Goal: Use online tool/utility: Utilize a website feature to perform a specific function

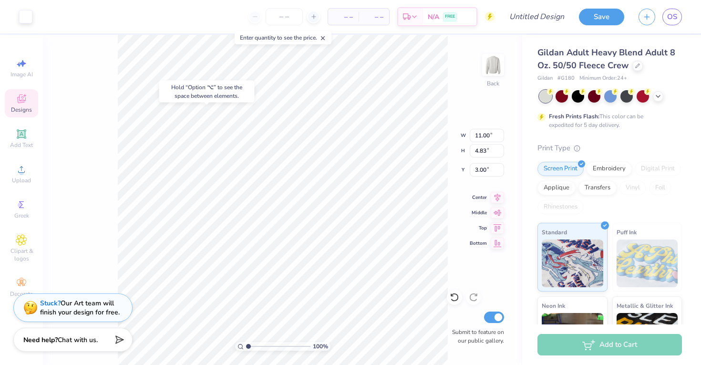
type input "10.81"
type input "4.61"
type input "3.09"
click at [27, 127] on div "Add Text" at bounding box center [21, 138] width 33 height 28
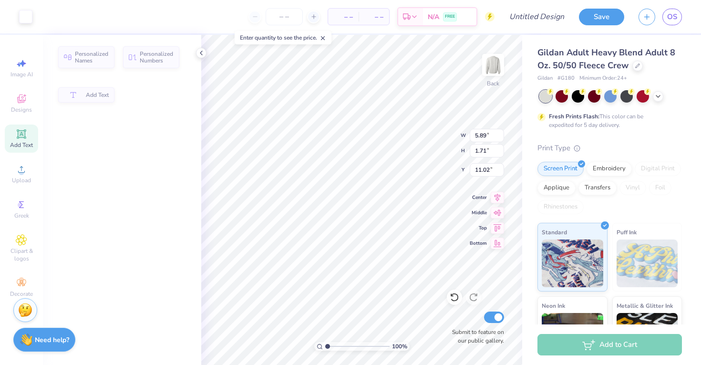
type input "5.89"
type input "1.71"
type input "11.02"
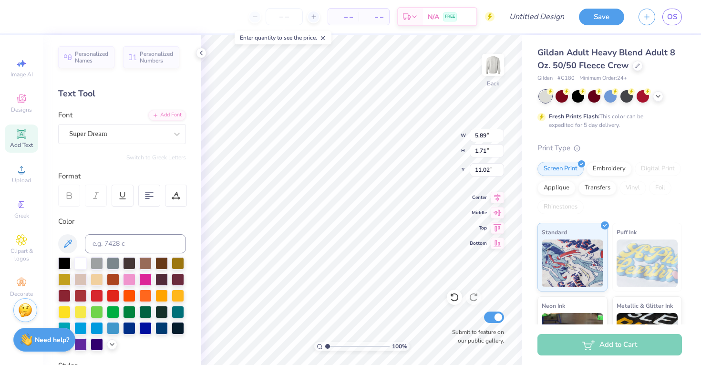
type input "10.81"
type input "4.61"
type input "3.09"
type input "11.11"
type input "4.83"
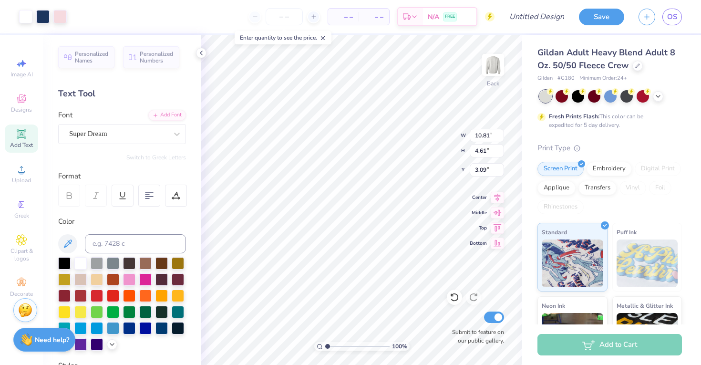
type input "3.00"
click at [200, 52] on icon at bounding box center [201, 53] width 8 height 8
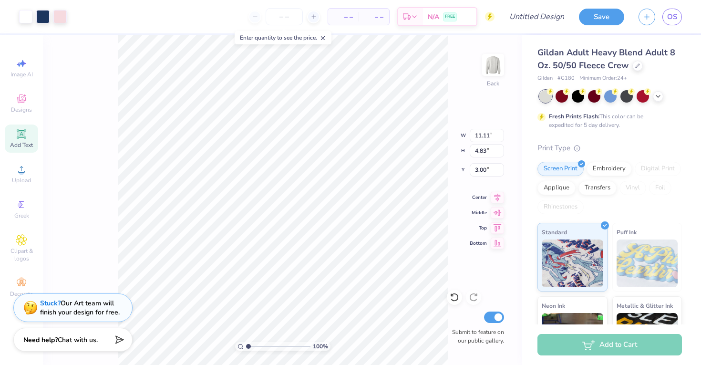
type input "5.89"
type input "1.71"
type input "11.02"
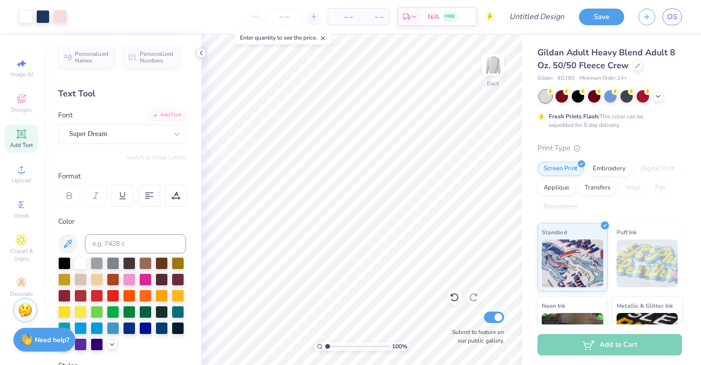
click at [203, 51] on icon at bounding box center [201, 53] width 8 height 8
click at [15, 110] on span "Designs" at bounding box center [21, 110] width 21 height 8
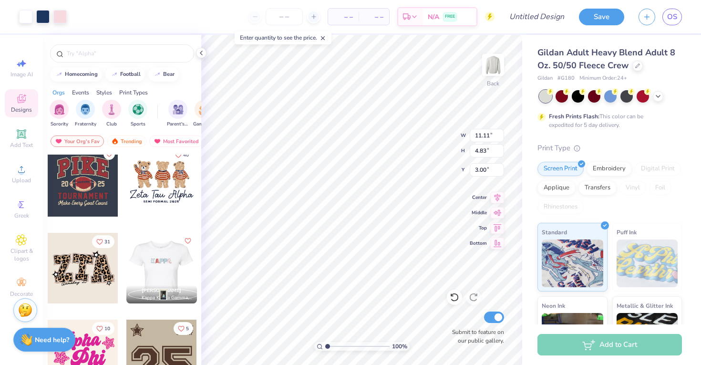
scroll to position [719, 0]
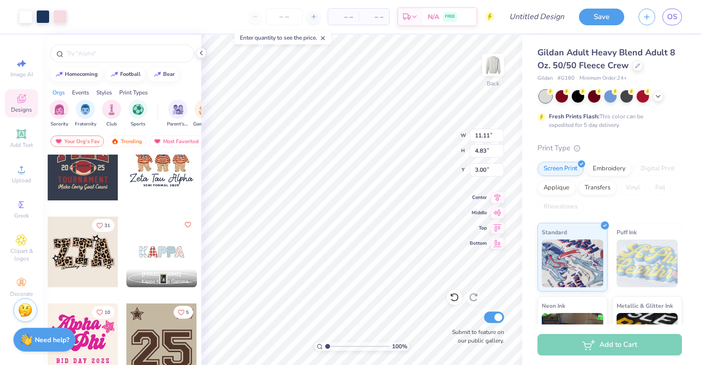
click at [147, 252] on div at bounding box center [161, 251] width 71 height 71
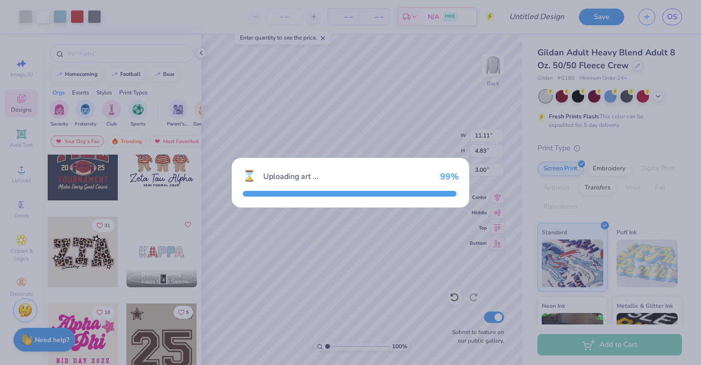
type input "9.27"
type input "2.32"
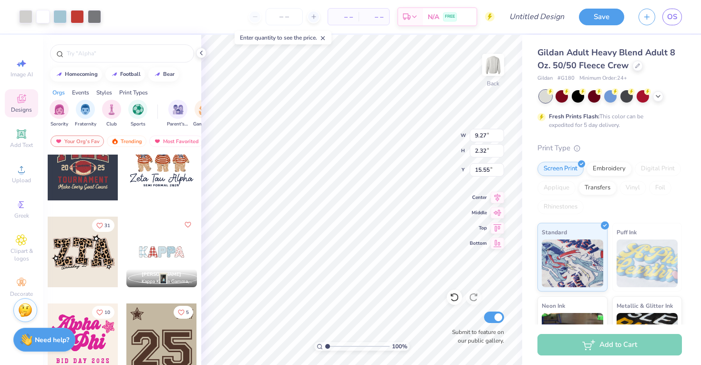
type input "15.55"
type input "15.61"
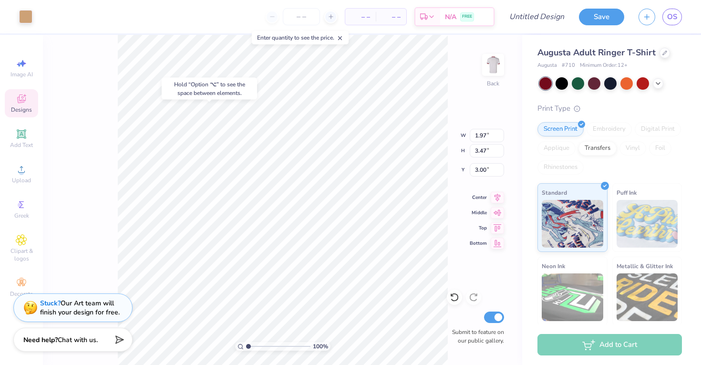
type input "3.00"
type input "4.50"
type input "0.28"
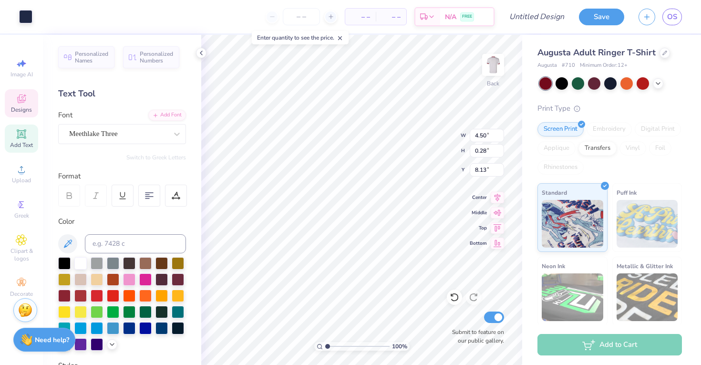
type input "8.17"
type input "8.00"
type input "1.36"
type input "6.81"
type textarea "Z"
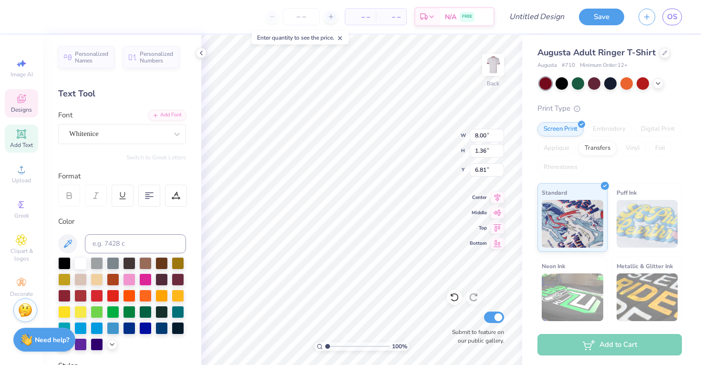
type textarea "Koinonia Society"
type input "4.50"
type input "0.28"
type input "8.17"
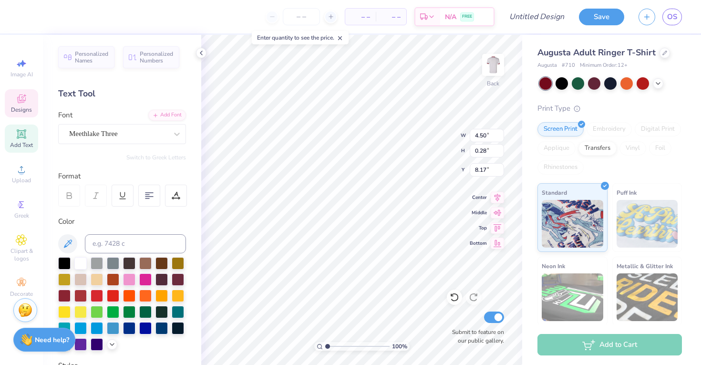
scroll to position [0, 0]
type textarea "S"
type textarea "Saint anselm college"
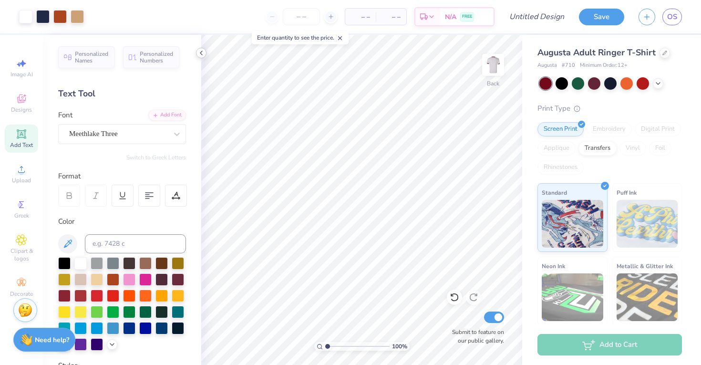
click at [197, 54] on div at bounding box center [201, 53] width 10 height 10
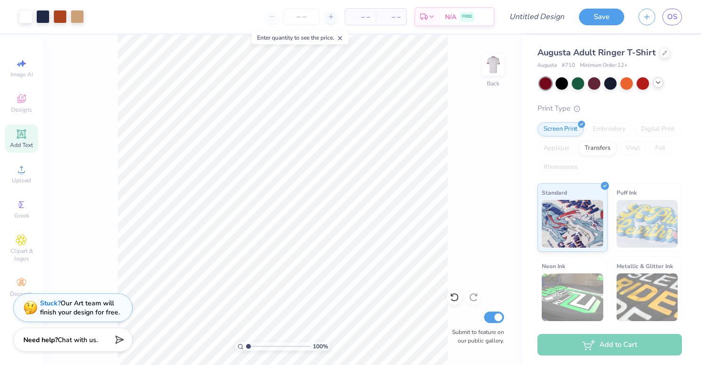
click at [657, 87] on div at bounding box center [657, 82] width 10 height 10
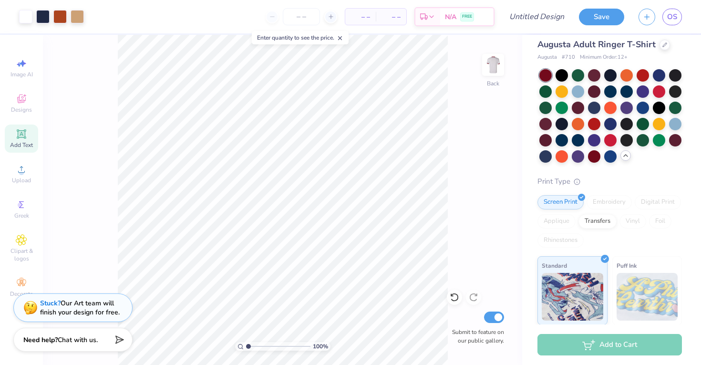
scroll to position [0, 0]
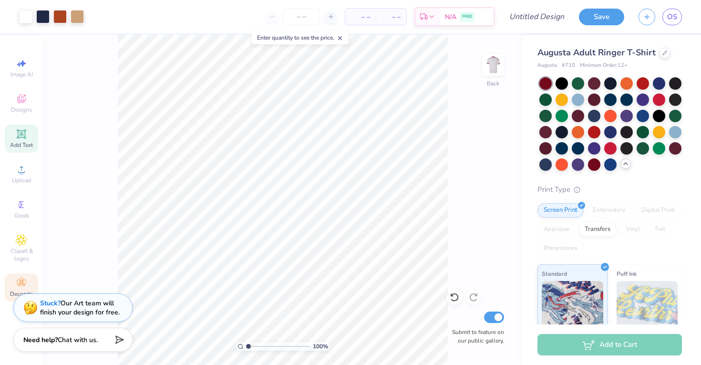
click at [25, 277] on icon at bounding box center [21, 282] width 11 height 11
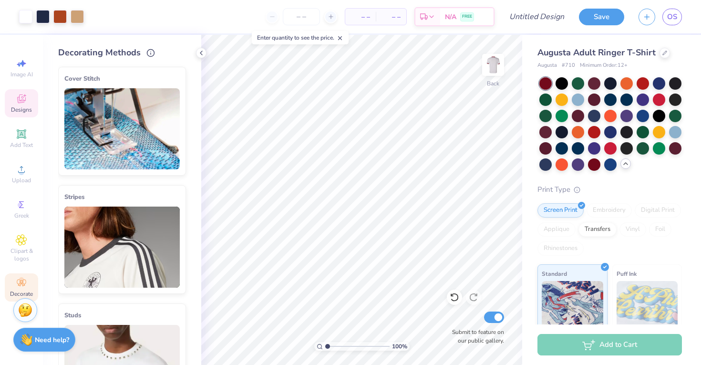
click at [27, 102] on icon at bounding box center [21, 98] width 11 height 11
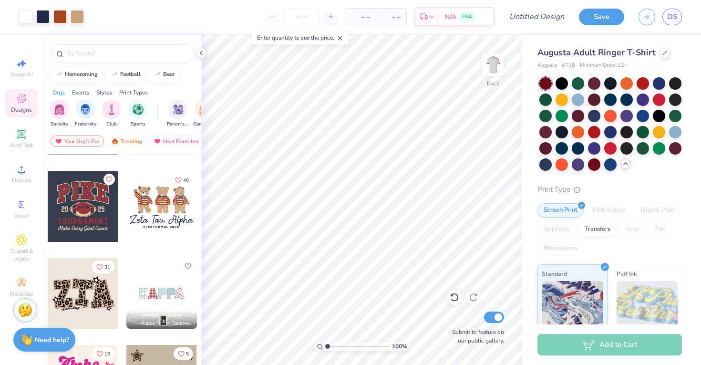
scroll to position [679, 0]
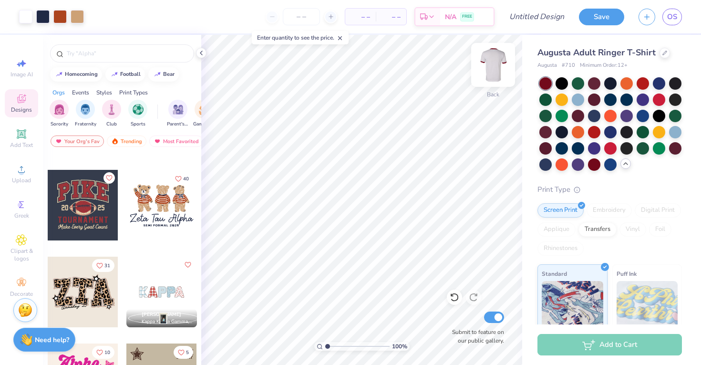
click at [497, 66] on img at bounding box center [493, 65] width 38 height 38
click at [490, 68] on img at bounding box center [493, 65] width 38 height 38
click at [601, 21] on button "Save" at bounding box center [601, 15] width 45 height 17
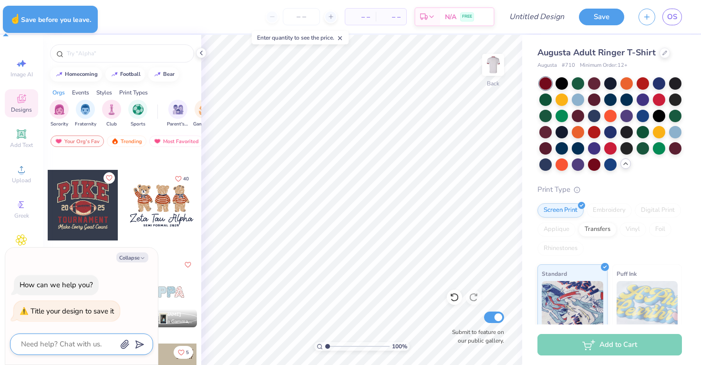
type textarea "x"
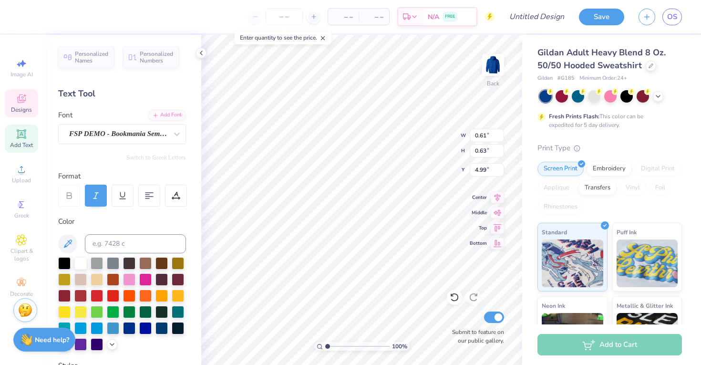
type input "0.46"
type input "5.07"
type input "0.61"
type input "0.63"
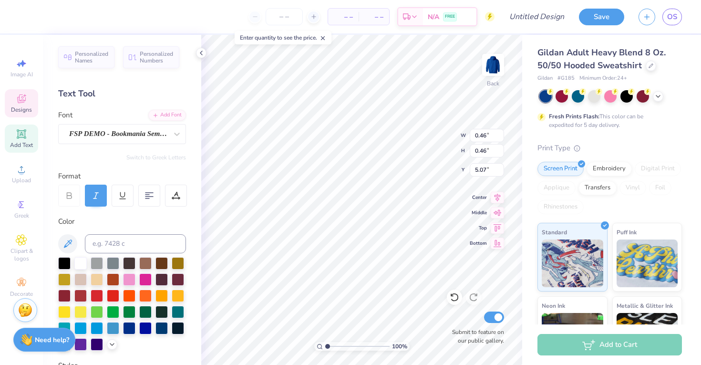
type input "4.33"
type input "0.51"
type input "0.73"
type input "3.00"
type input "0.55"
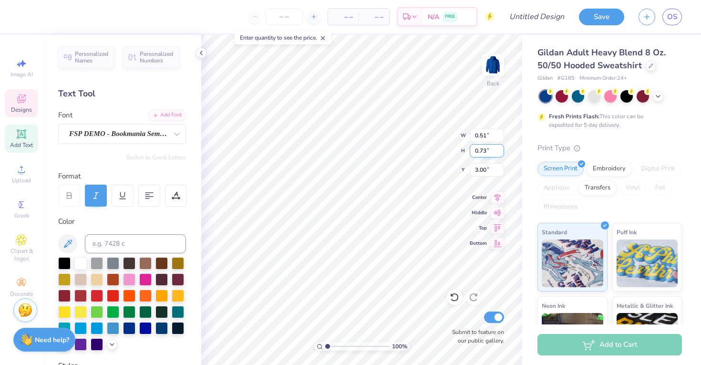
type input "0.69"
type input "4.07"
type input "4.46"
type textarea "p"
type textarea "k"
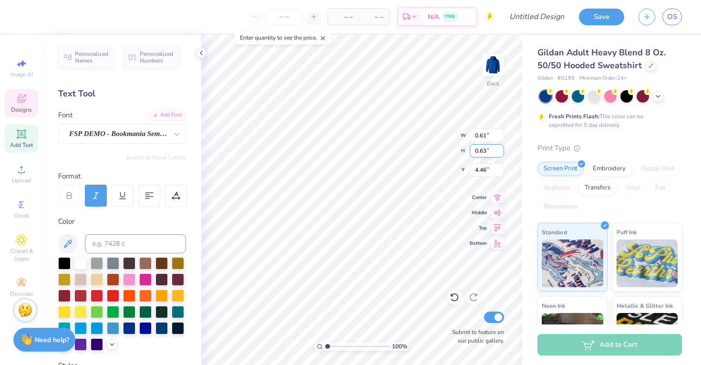
type input "0.60"
type input "0.69"
type input "4.85"
type input "4.14"
type input "0.55"
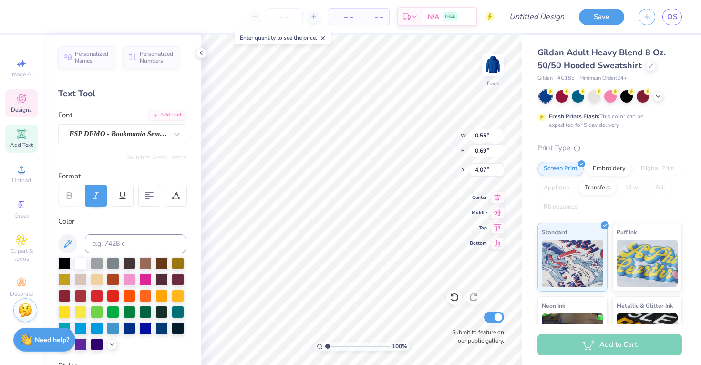
type input "4.11"
type input "3.31"
type textarea "o"
type input "0.61"
type input "0.63"
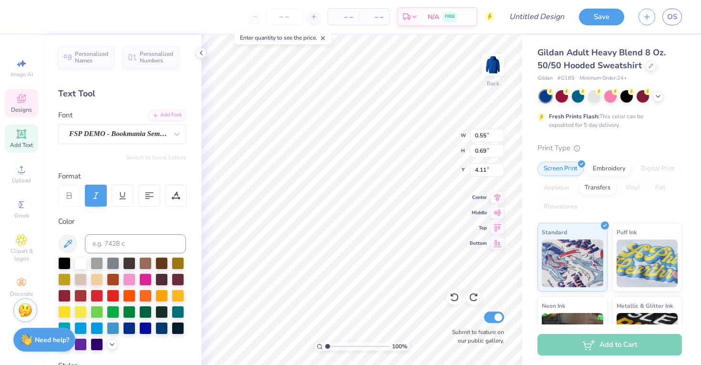
type input "5.09"
type input "0.49"
type input "0.47"
type input "4.23"
type input "0.29"
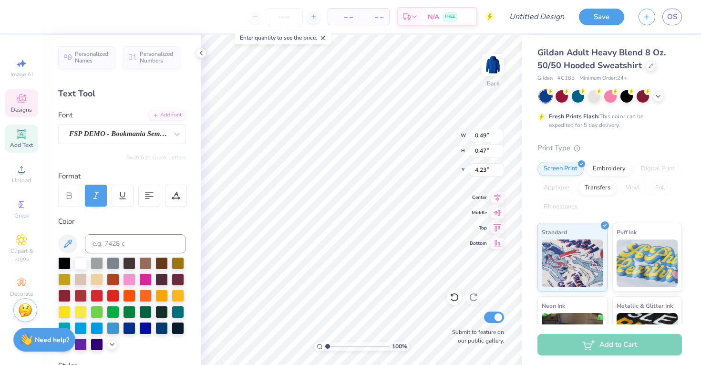
type input "0.28"
type input "0.49"
type input "0.47"
type input "0.36"
type input "0.72"
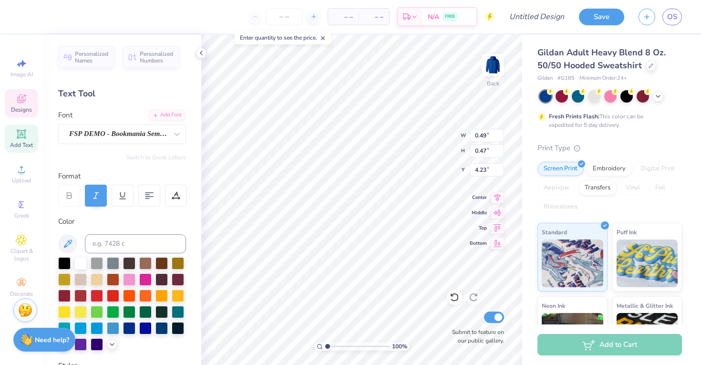
type input "4.11"
type textarea "n"
type input "0.27"
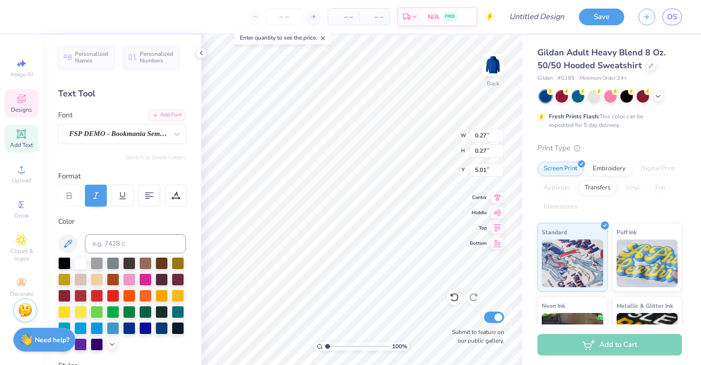
type input "0.46"
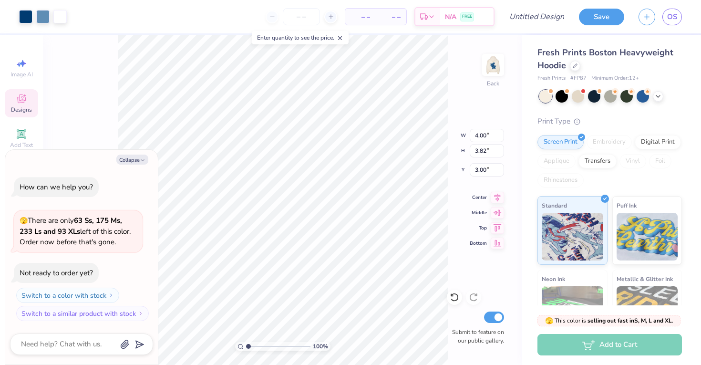
type textarea "x"
type input "4.84"
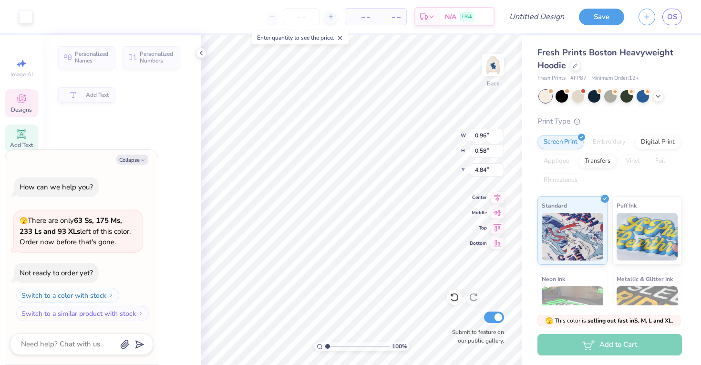
type textarea "x"
type input "0.96"
type input "0.58"
type input "6.43"
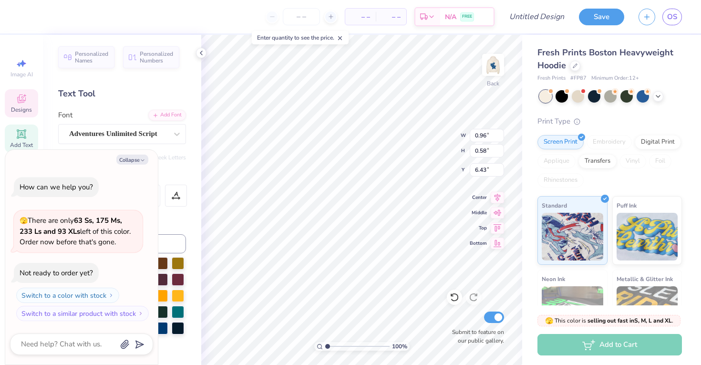
type textarea "x"
type input "6.46"
type textarea "x"
type textarea "Ko"
type textarea "x"
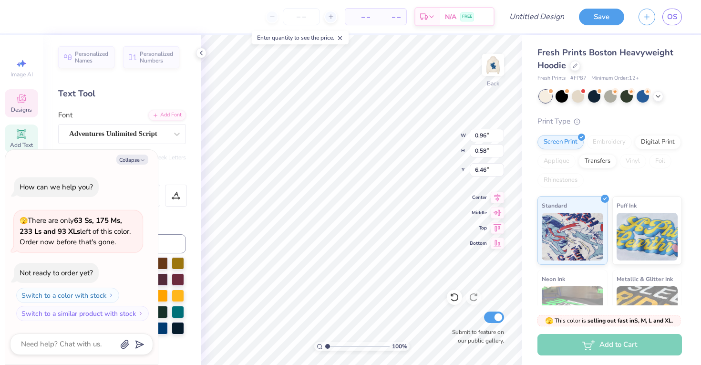
type textarea "Koi"
type textarea "x"
type textarea "Koin"
type textarea "x"
type textarea "Koino"
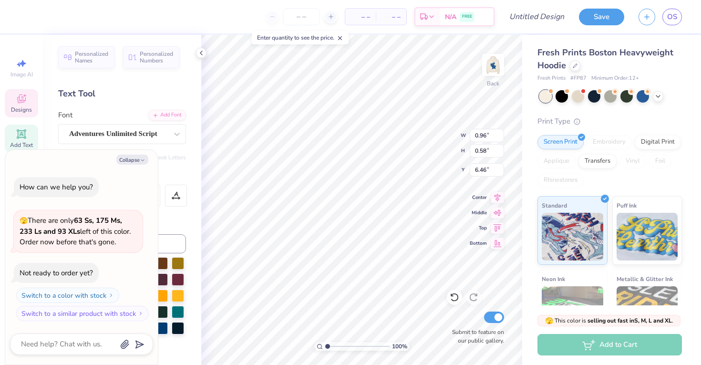
type textarea "x"
type textarea "Koinon"
type textarea "x"
type textarea "Koinonia"
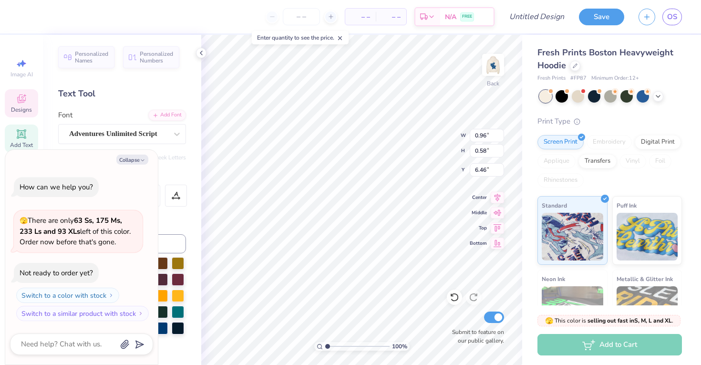
type textarea "x"
type textarea "Koinoni"
type textarea "x"
type textarea "Koinon"
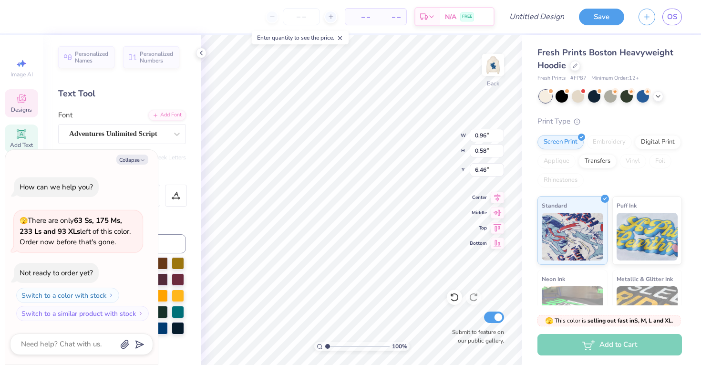
type textarea "x"
type textarea "Koino"
type textarea "x"
type textarea "Koin"
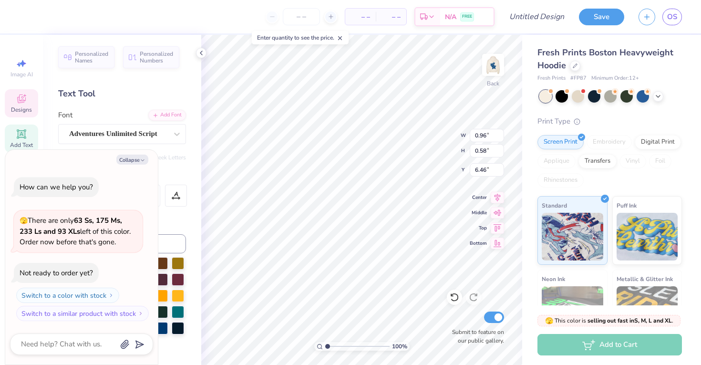
type textarea "x"
type input "3.93"
type input "3.75"
type input "4.88"
type textarea "x"
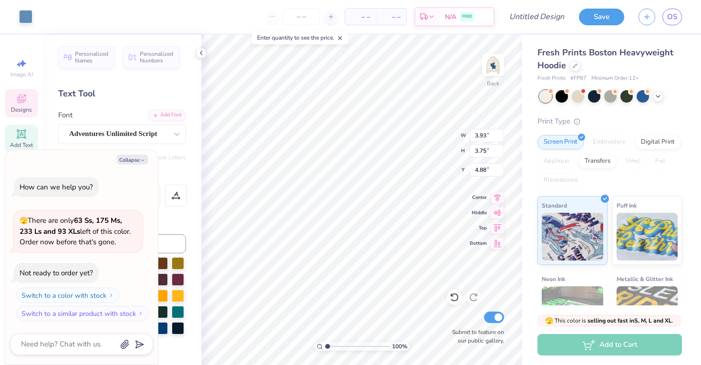
type input "1.23"
type input "0.79"
type input "6.76"
type textarea "x"
type input "6.75"
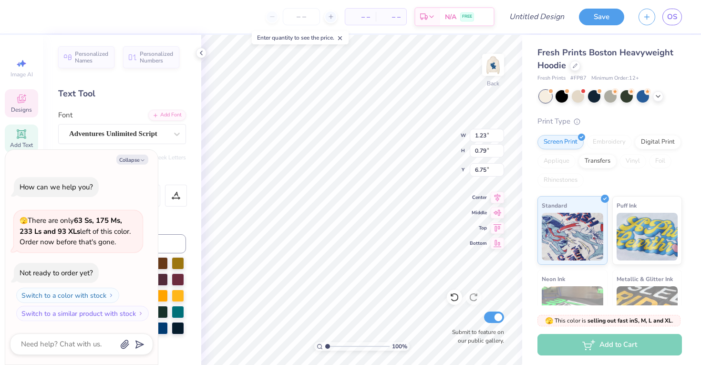
type textarea "x"
type textarea "DeSlt"
type textarea "x"
type textarea "Delt"
type textarea "x"
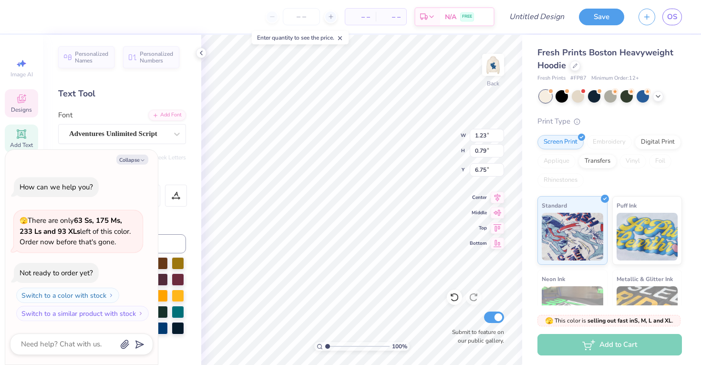
type textarea "Dlt"
type textarea "x"
type textarea "Dt"
type textarea "x"
type textarea "D"
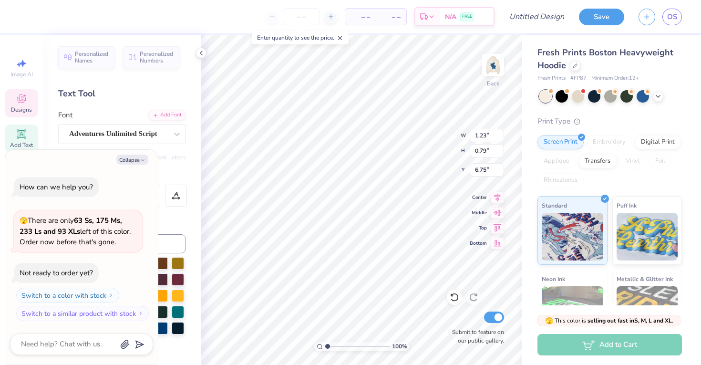
type textarea "x"
type textarea "S"
type textarea "x"
type textarea "So"
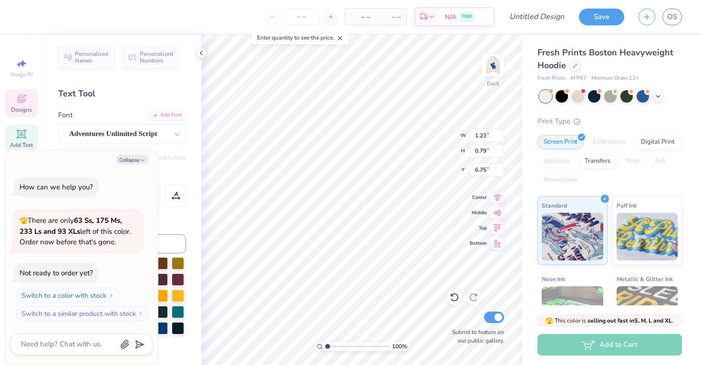
type textarea "x"
type textarea "Soc"
type textarea "x"
type textarea "Soci"
type textarea "x"
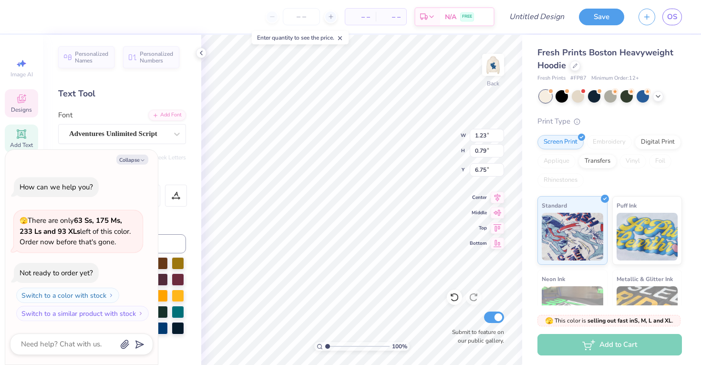
type textarea "Socie"
type textarea "x"
type textarea "Societ"
type textarea "x"
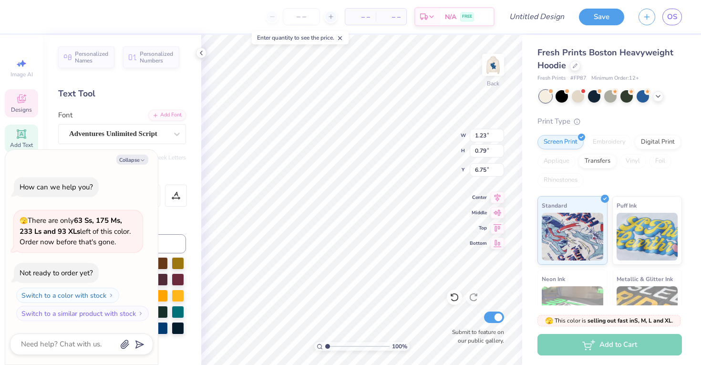
type textarea "Society"
type textarea "x"
type input "6.75"
type textarea "x"
type input "1.25"
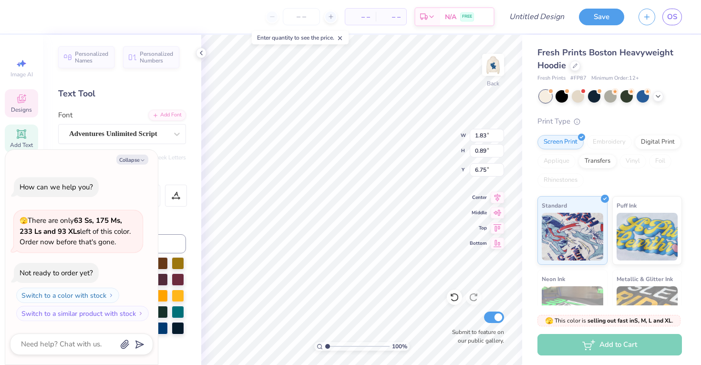
type input "0.66"
type input "6.49"
type textarea "x"
type input "6.42"
type textarea "x"
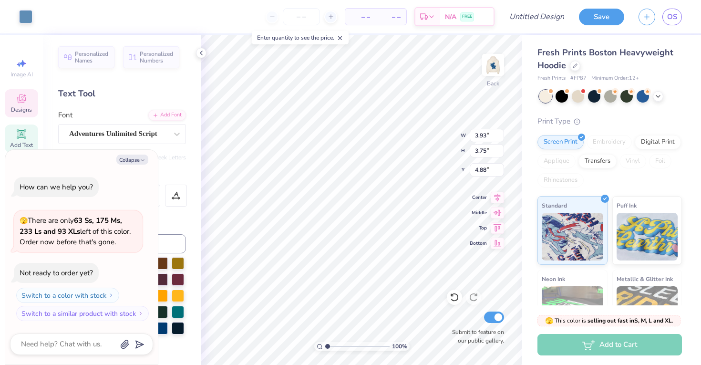
type input "1.13"
type textarea "x"
type input "1.81"
type textarea "x"
type input "3.35"
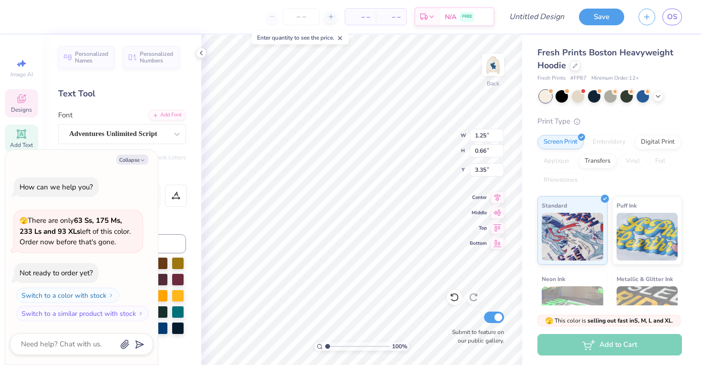
type textarea "x"
type input "6.42"
type textarea "x"
type input "4.00"
type input "3.82"
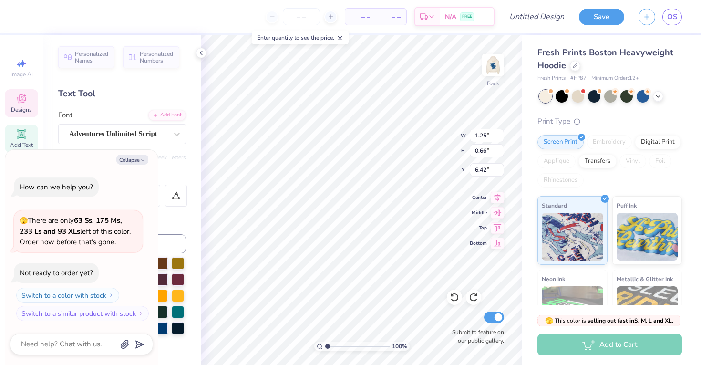
type input "4.84"
type textarea "x"
type input "1.81"
type textarea "x"
type input "1.25"
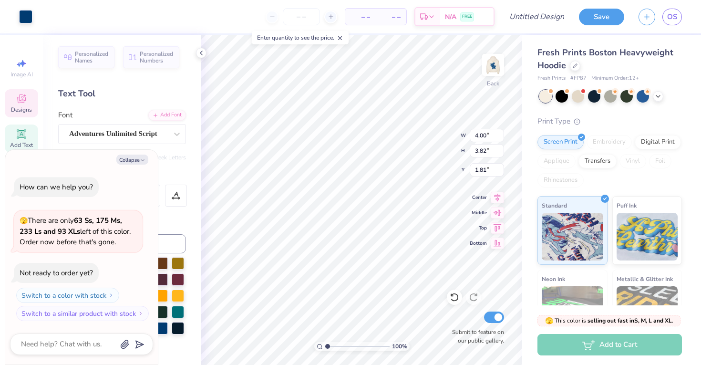
type input "0.66"
type input "6.42"
type textarea "x"
type input "3.00"
type textarea "x"
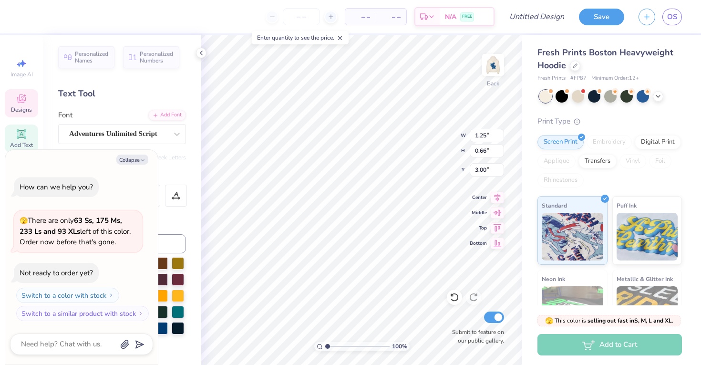
type input "3.35"
type textarea "x"
type input "3.64"
type input "3.47"
type input "5.02"
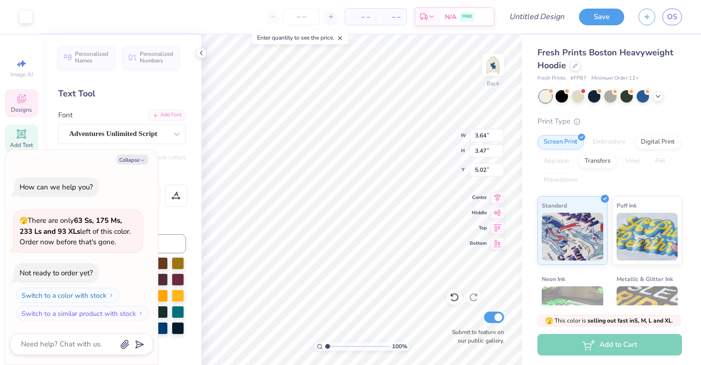
type textarea "x"
type input "1.83"
type input "0.89"
type input "6.75"
type textarea "x"
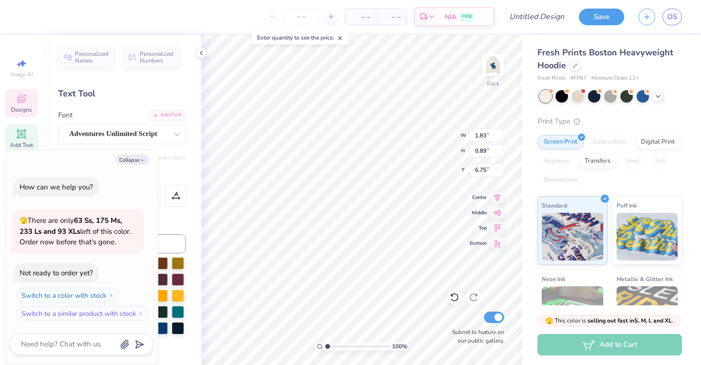
type input "3.68"
type textarea "x"
type input "3.64"
type input "3.47"
type input "5.02"
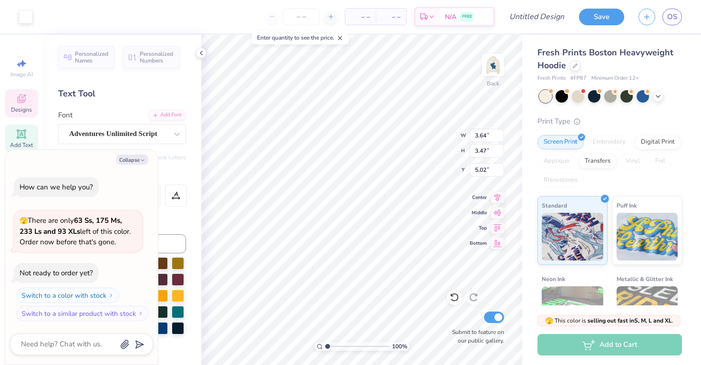
type textarea "x"
type input "1.94"
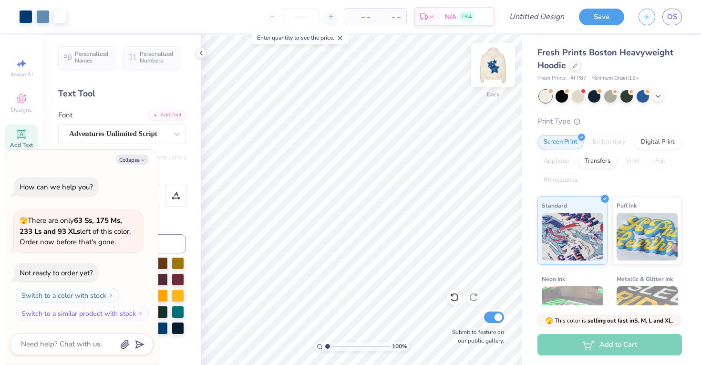
click at [499, 59] on img at bounding box center [493, 65] width 38 height 38
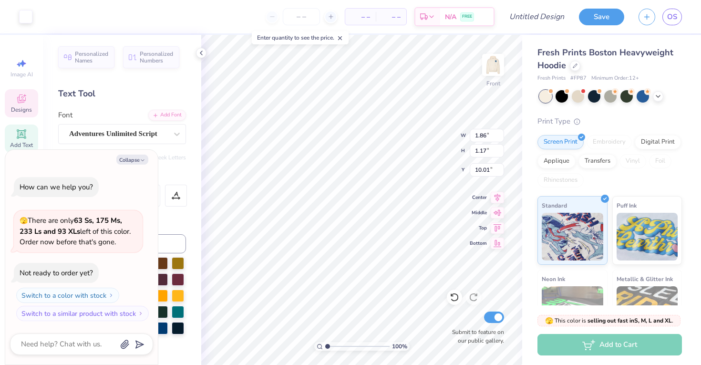
type textarea "x"
type input "1.86"
type input "1.17"
type input "10.01"
type textarea "x"
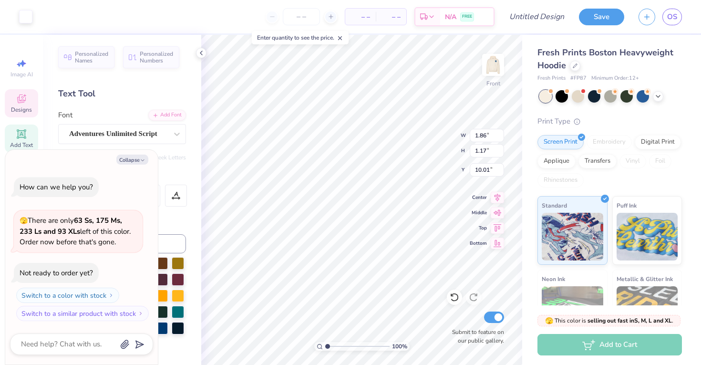
type input "10.08"
type textarea "x"
type textarea "S"
type textarea "x"
type textarea "Sa"
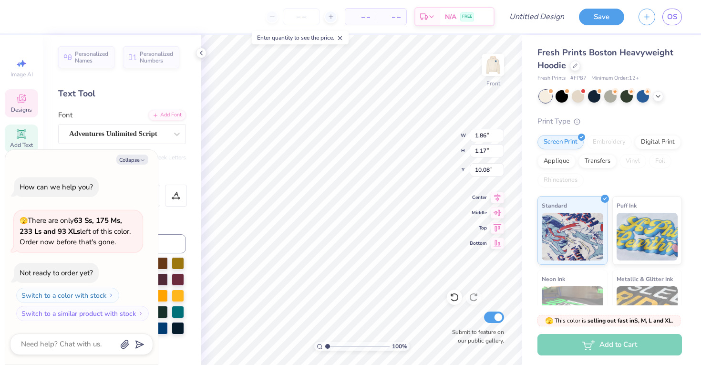
type textarea "x"
type textarea "Sai"
type textarea "x"
type textarea "Sain"
type textarea "x"
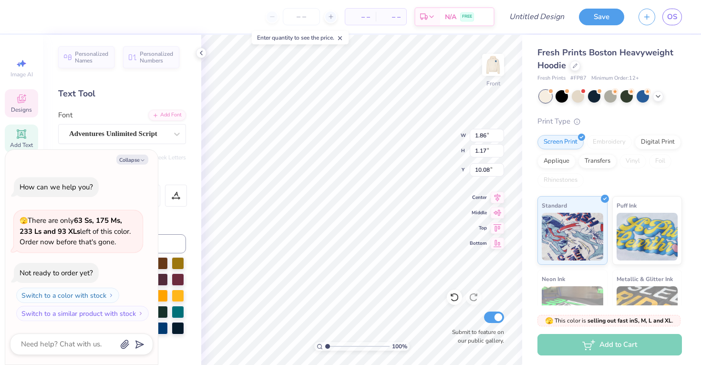
type textarea "Saint"
type textarea "x"
type textarea "Saint"
type textarea "x"
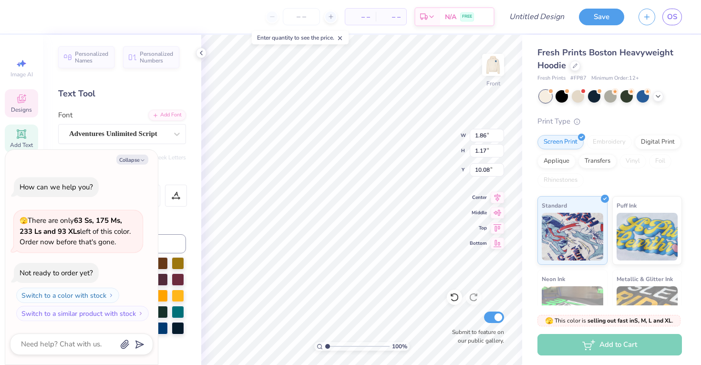
type textarea "Saint A"
type textarea "x"
type textarea "Saint"
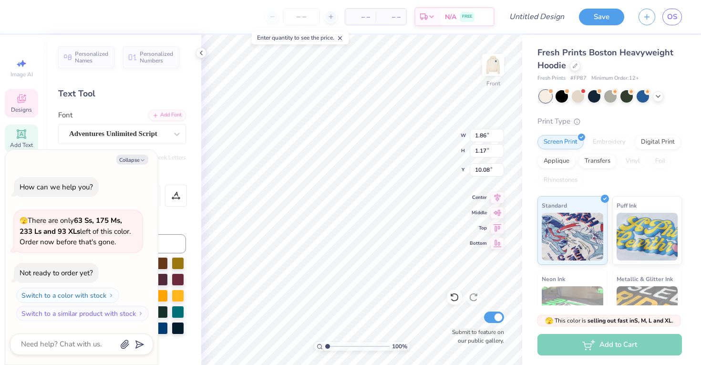
type textarea "x"
type textarea "Saint"
type textarea "x"
type input "2.37"
type input "1.03"
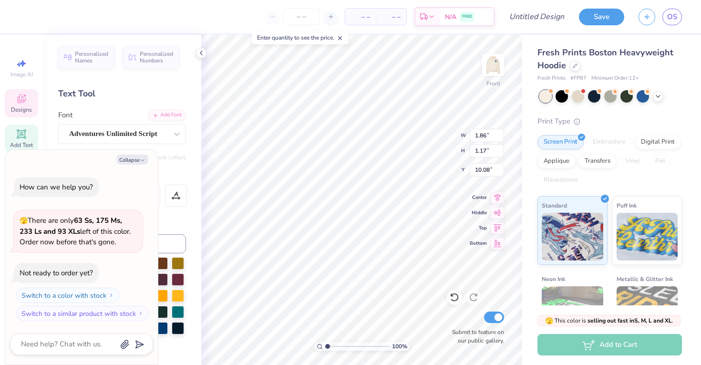
type input "11.25"
type textarea "x"
type textarea "A"
type textarea "x"
type textarea "Ans"
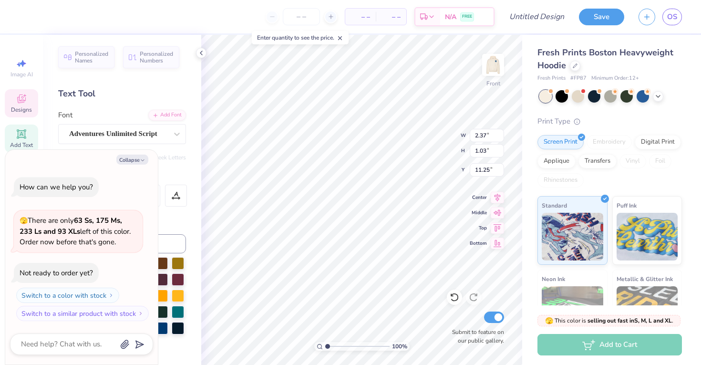
type textarea "x"
type textarea "Anse"
type textarea "x"
type textarea "Ansem"
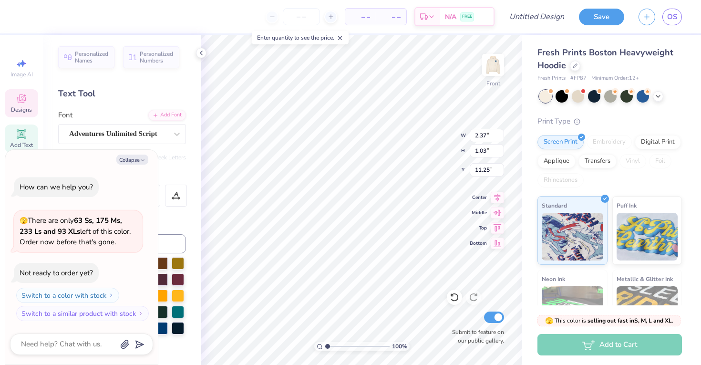
type textarea "x"
type textarea "Anse"
type textarea "x"
type textarea "Ansel"
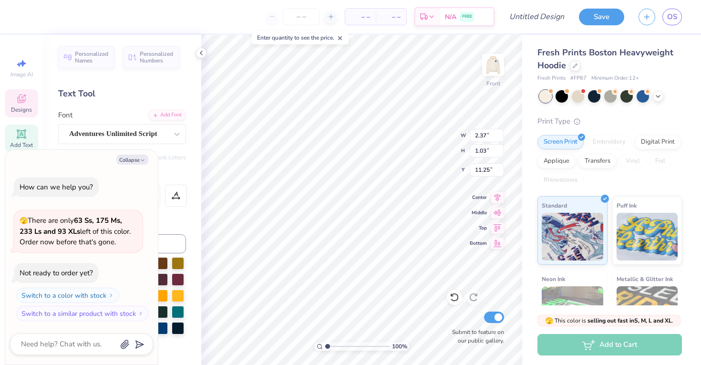
type textarea "x"
type textarea "Anselm"
type textarea "x"
type input "7.17"
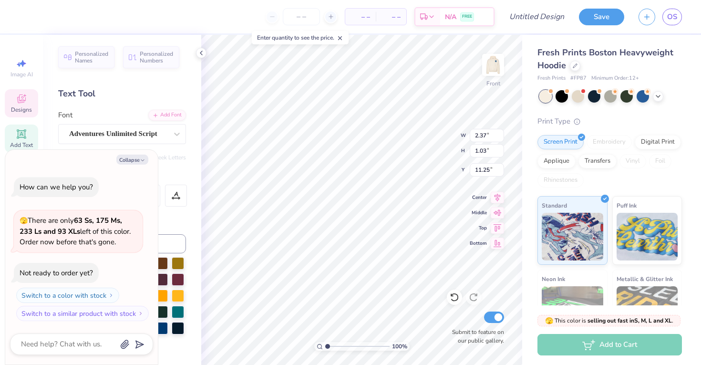
type input "7.26"
type input "7.49"
type textarea "x"
type input "4.19"
type input "1.15"
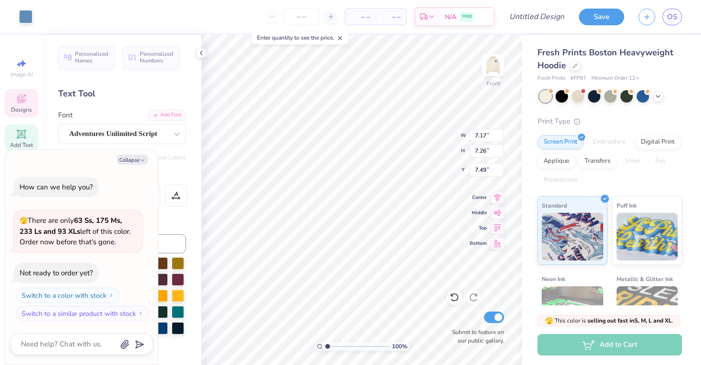
type input "11.18"
type textarea "x"
type input "11.24"
type textarea "x"
type input "4.58"
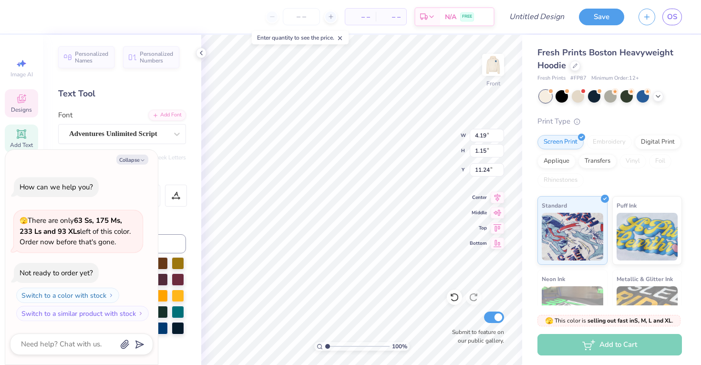
type input "1.74"
type input "14.06"
type textarea "x"
type input "13.88"
type textarea "x"
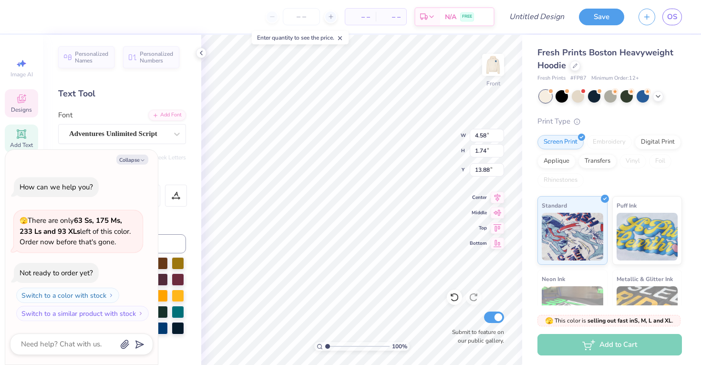
type textarea "K"
type textarea "x"
type textarea "Ko"
type textarea "x"
type textarea "Koi"
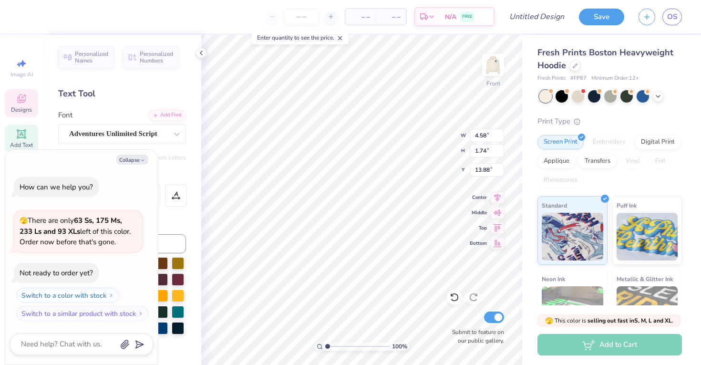
type textarea "x"
type textarea "Koin"
type textarea "x"
type textarea "Koinon"
type textarea "x"
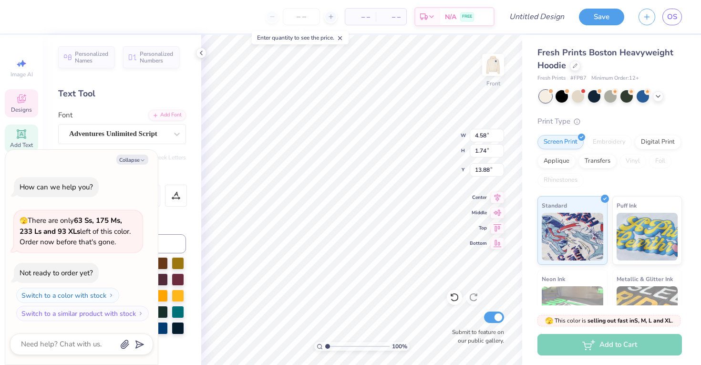
type textarea "Koinona"
type textarea "x"
type textarea "Koinon"
type textarea "x"
type textarea "Koino"
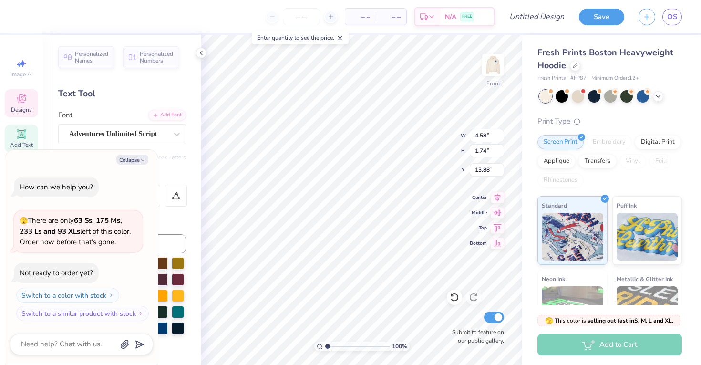
scroll to position [0, 0]
type textarea "x"
type textarea "Koinon"
type textarea "x"
type textarea "Koinonia"
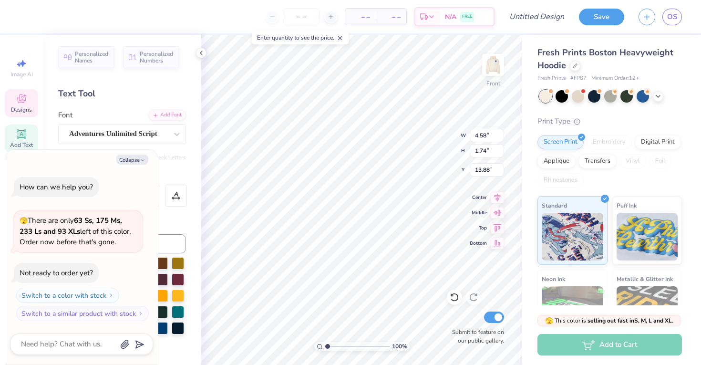
scroll to position [0, 1]
type textarea "x"
type input "2.01"
type input "1.05"
type input "15.69"
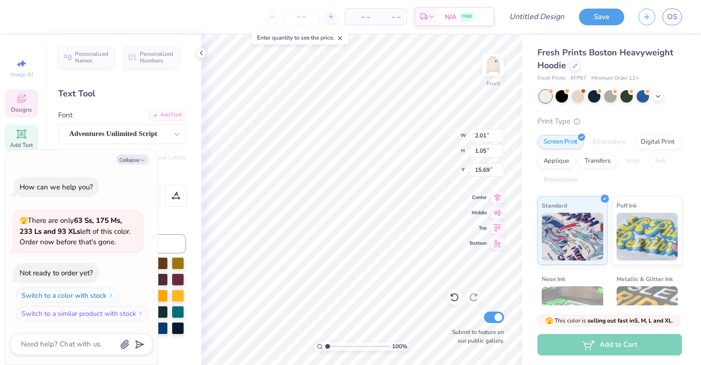
type textarea "x"
type input "2.68"
type input "0.79"
type input "16.91"
type textarea "x"
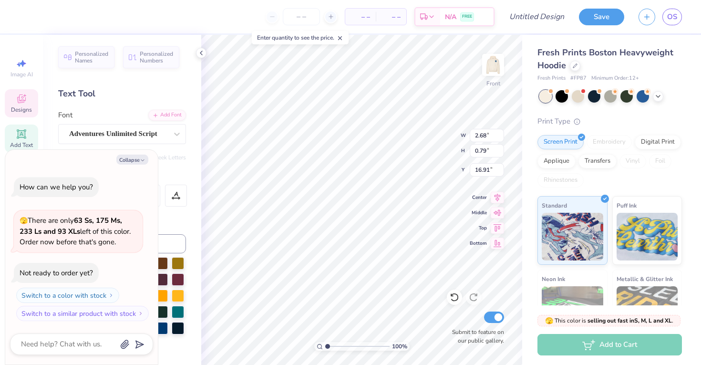
type input "2.01"
type input "1.05"
click at [99, 195] on div "Collapse How can we help you? 🫣 There are only 63 Ss, 175 Ms, 233 Ls and 93 XLs…" at bounding box center [81, 257] width 153 height 215
click at [143, 274] on div "How can we help you? 🫣 There are only 63 Ss, 175 Ms, 233 Ls and 93 XLs left of …" at bounding box center [81, 249] width 143 height 160
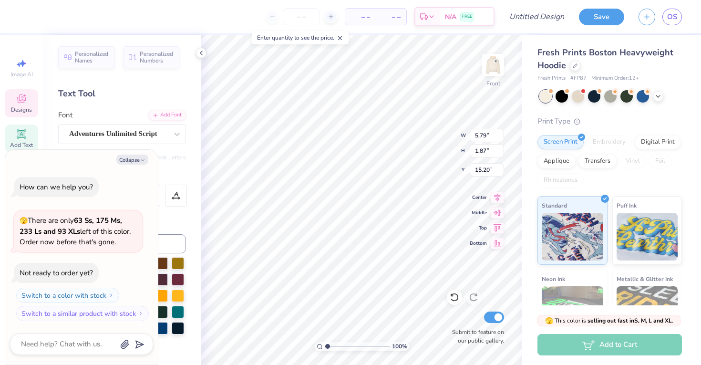
click at [193, 165] on div "Personalized Names Personalized Numbers Text Tool Add Font Font Adventures Unli…" at bounding box center [122, 200] width 158 height 330
click at [200, 53] on polyline at bounding box center [201, 53] width 2 height 4
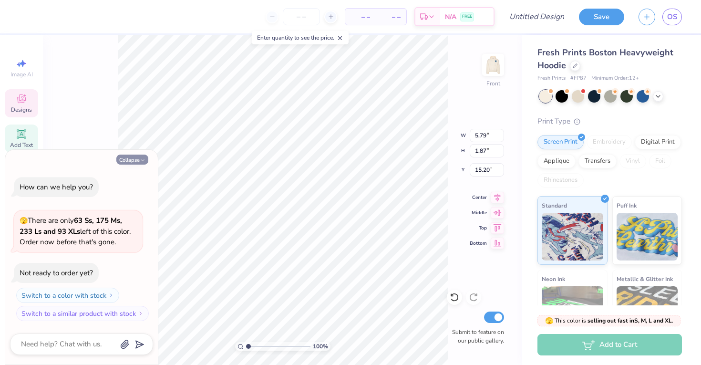
click at [134, 159] on button "Collapse" at bounding box center [132, 159] width 32 height 10
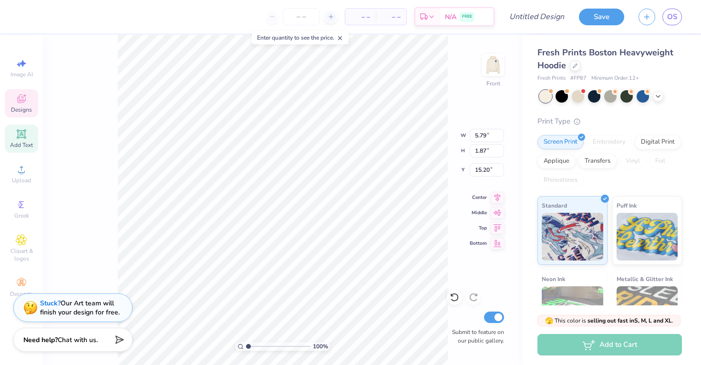
click at [25, 104] on icon at bounding box center [21, 98] width 11 height 11
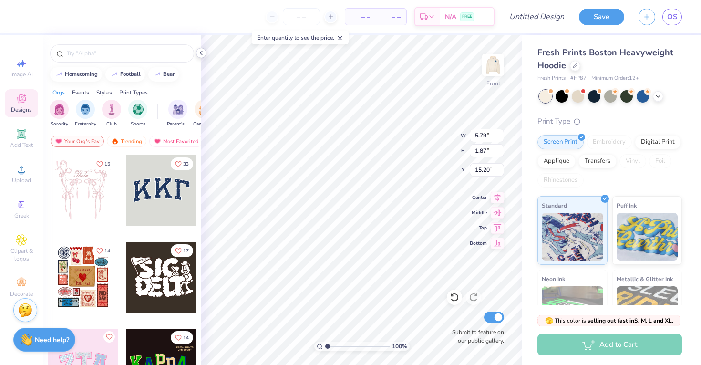
click at [202, 52] on icon at bounding box center [201, 53] width 8 height 8
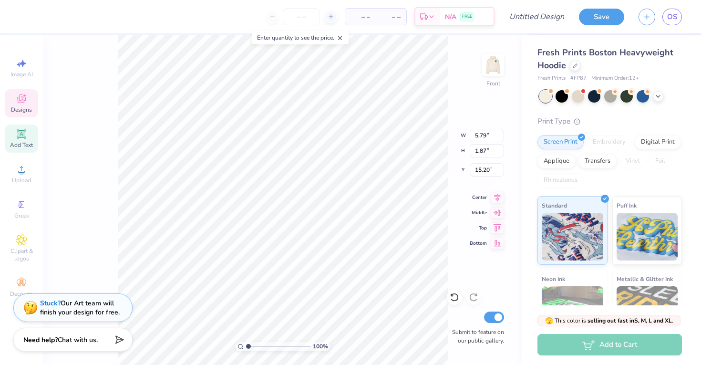
click at [34, 143] on div "Add Text" at bounding box center [21, 138] width 33 height 28
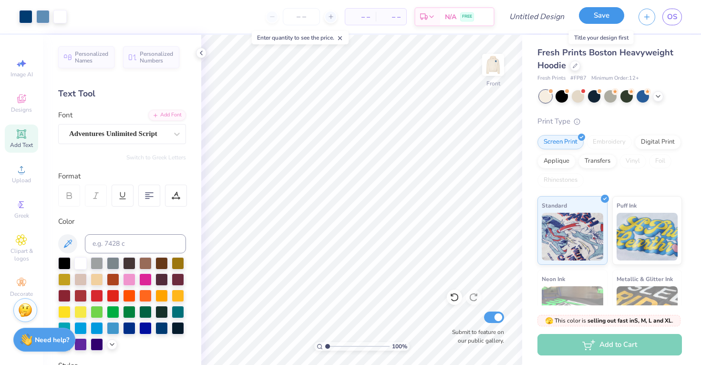
click at [616, 19] on button "Save" at bounding box center [601, 15] width 45 height 17
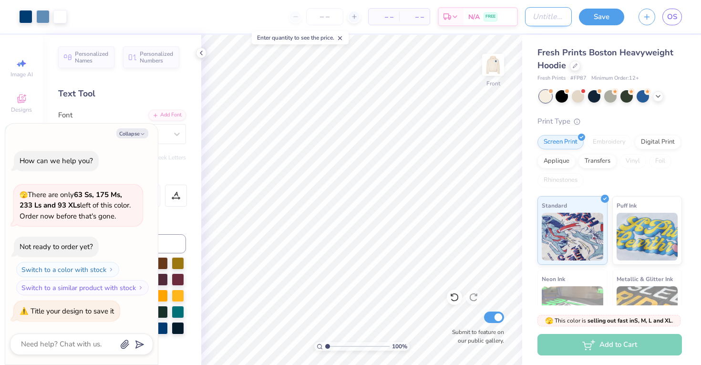
click at [530, 16] on input "Design Title" at bounding box center [548, 16] width 47 height 19
click at [592, 14] on button "Save" at bounding box center [601, 15] width 45 height 17
